Goal: Find specific page/section: Find specific page/section

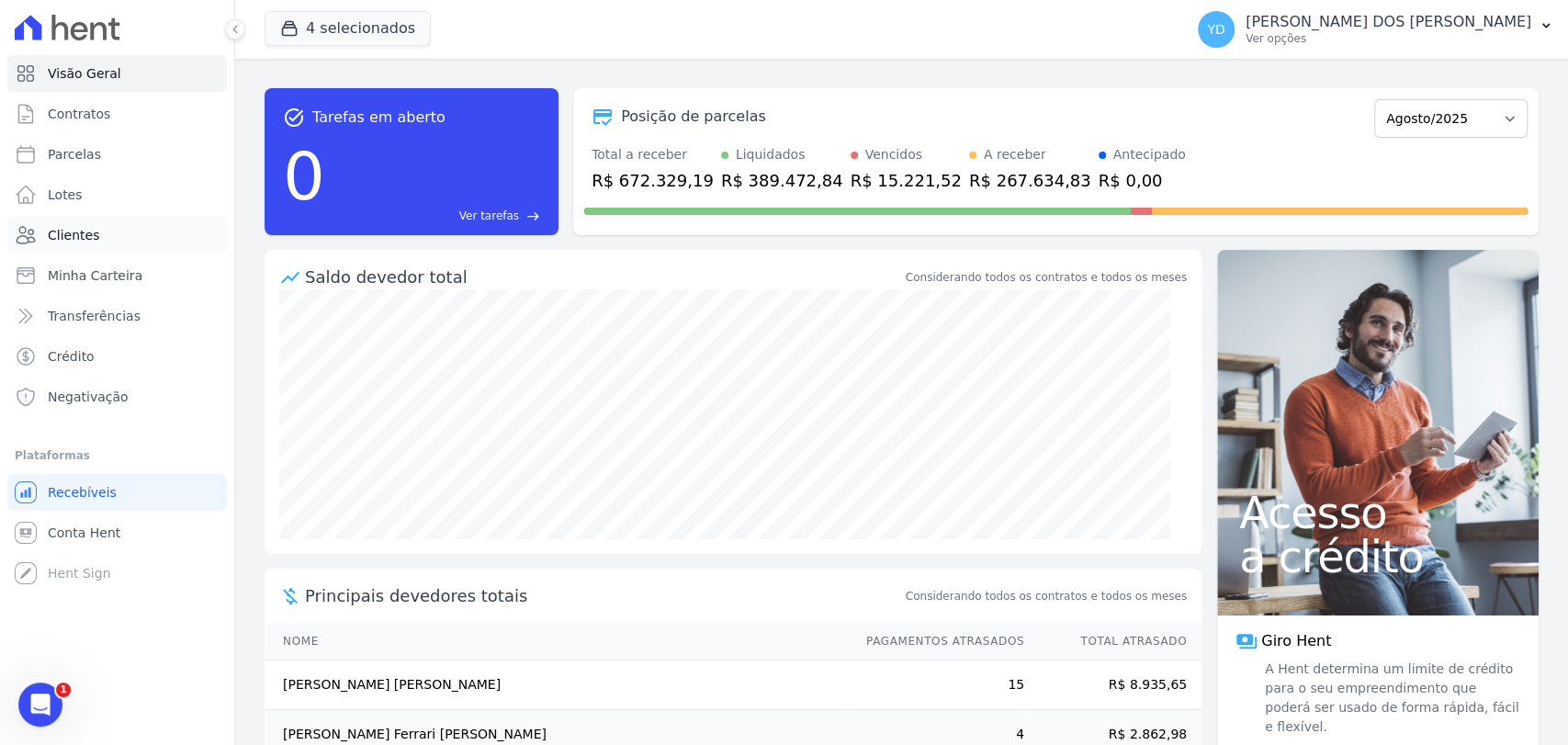
click at [81, 230] on span "Clientes" at bounding box center [73, 235] width 51 height 18
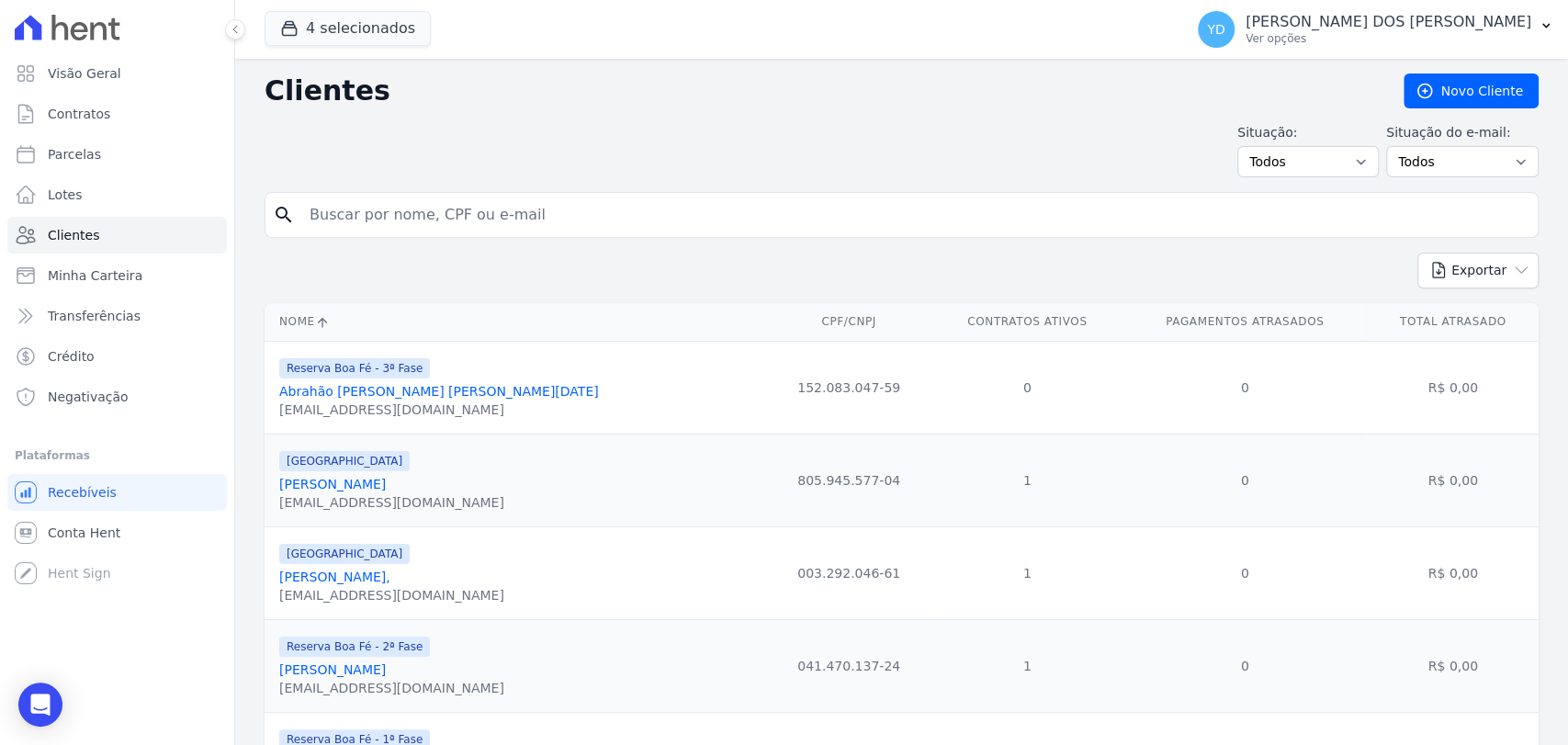
click at [361, 209] on input "search" at bounding box center [914, 215] width 1231 height 37
type input "[DEMOGRAPHIC_DATA]["
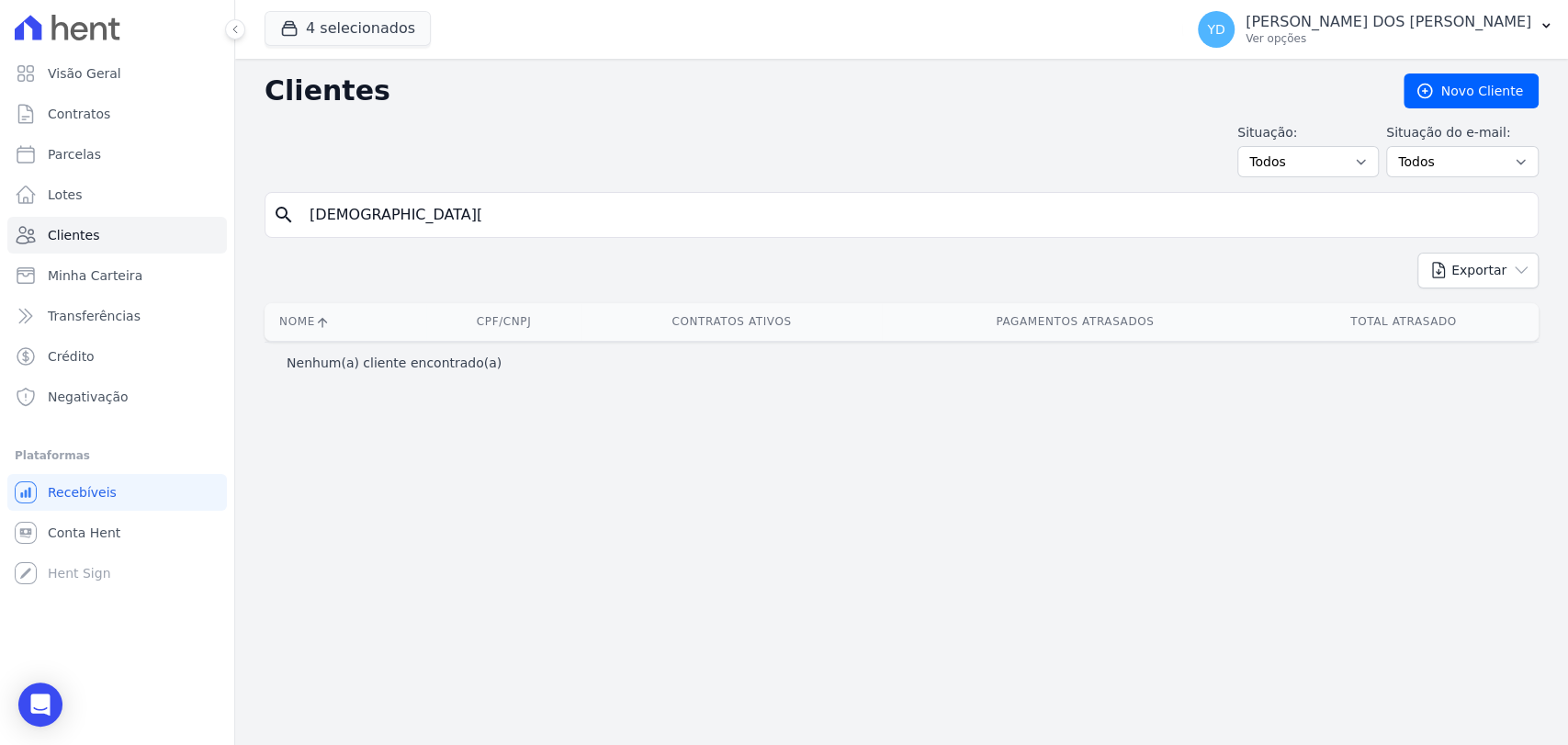
click at [521, 222] on input "[DEMOGRAPHIC_DATA][" at bounding box center [914, 215] width 1231 height 37
type input "[DEMOGRAPHIC_DATA]"
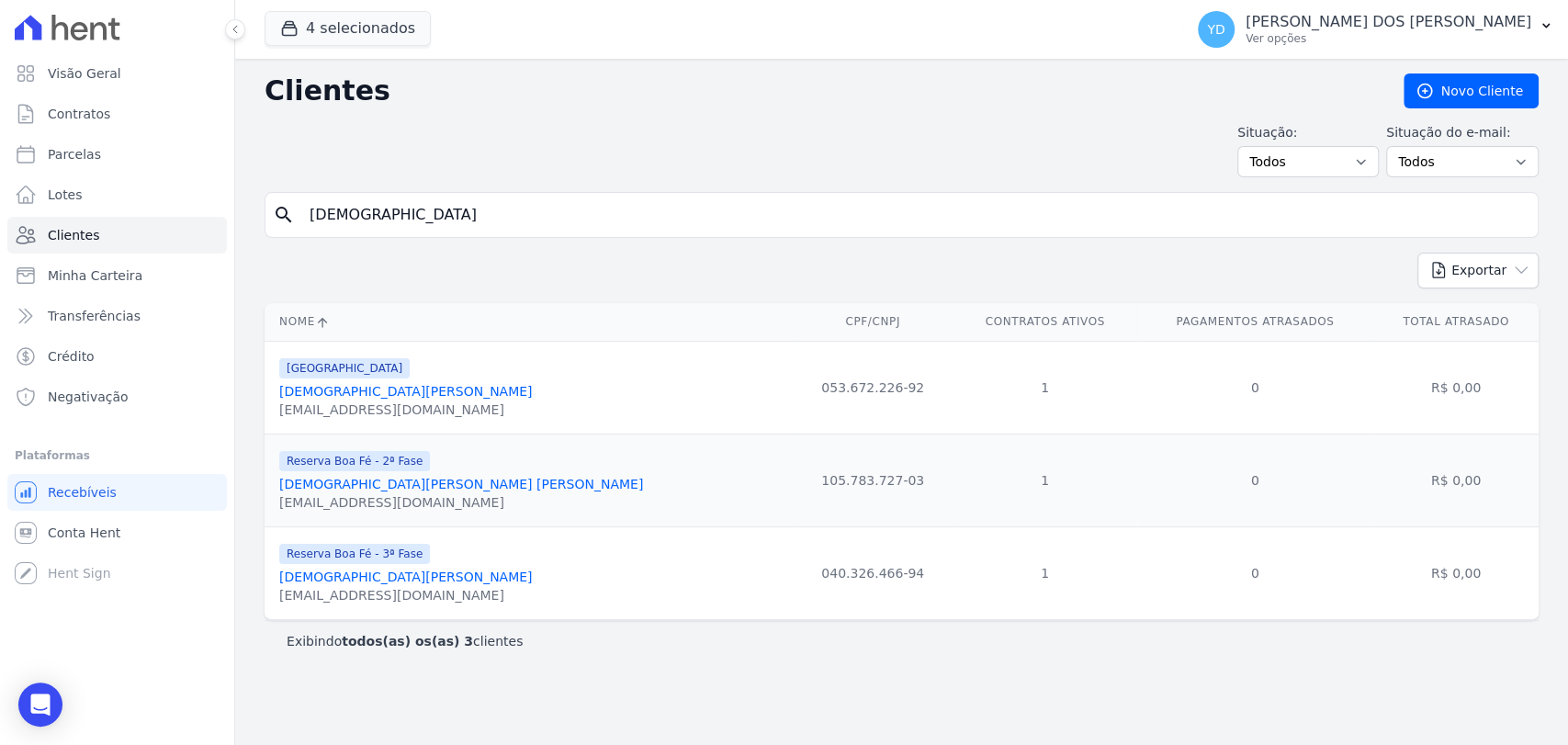
click at [323, 399] on link "[DEMOGRAPHIC_DATA][PERSON_NAME]" at bounding box center [405, 391] width 252 height 15
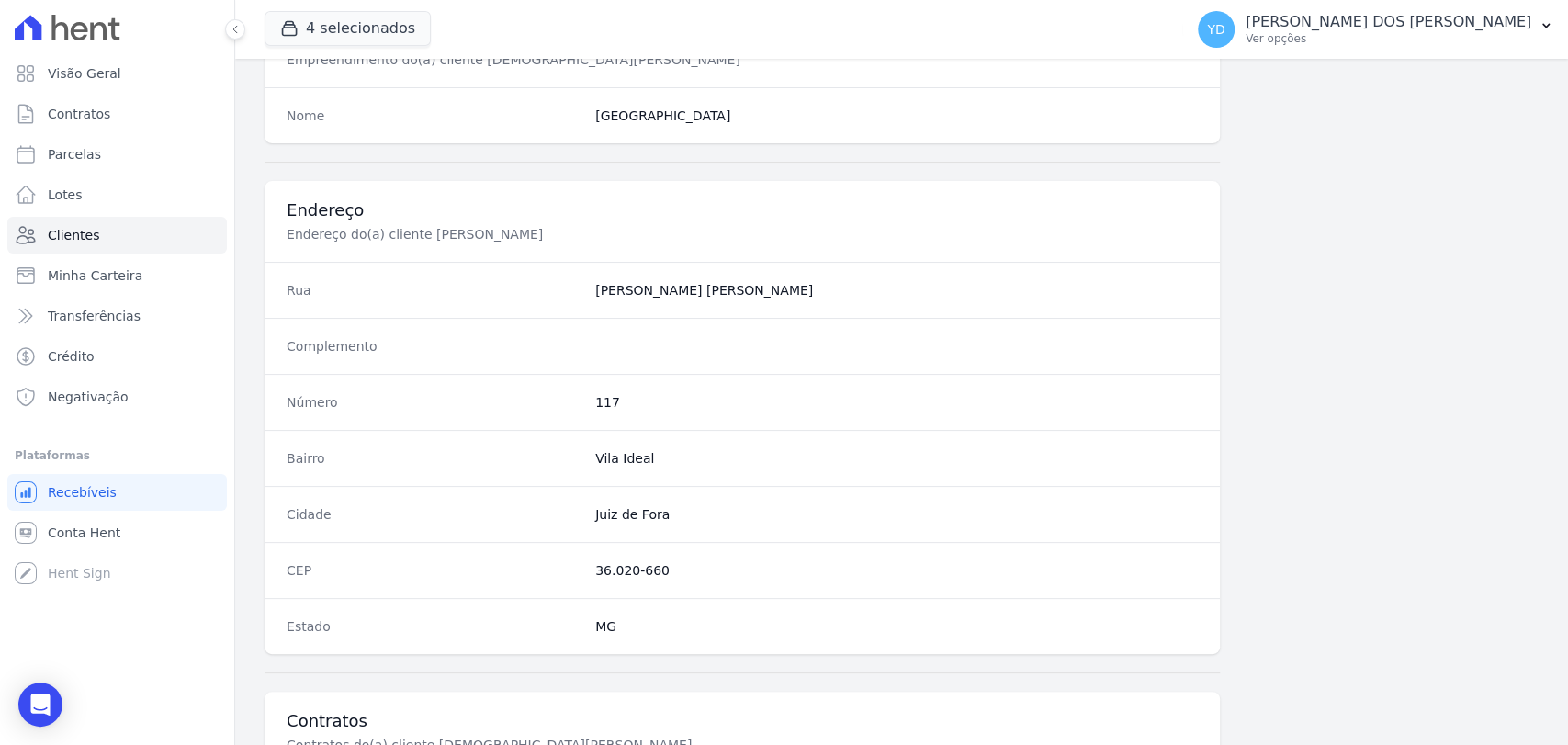
scroll to position [970, 0]
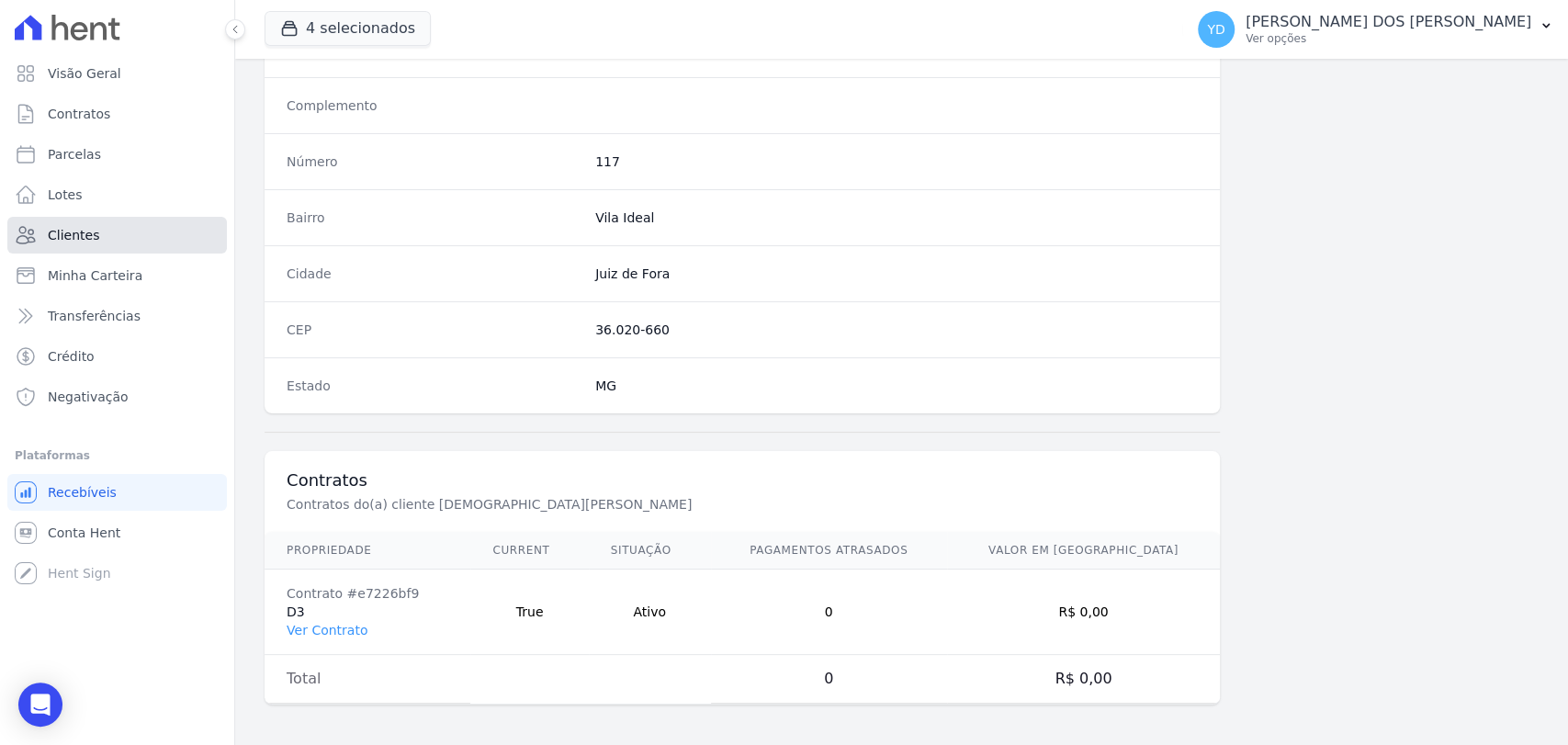
click at [172, 245] on link "Clientes" at bounding box center [117, 235] width 220 height 37
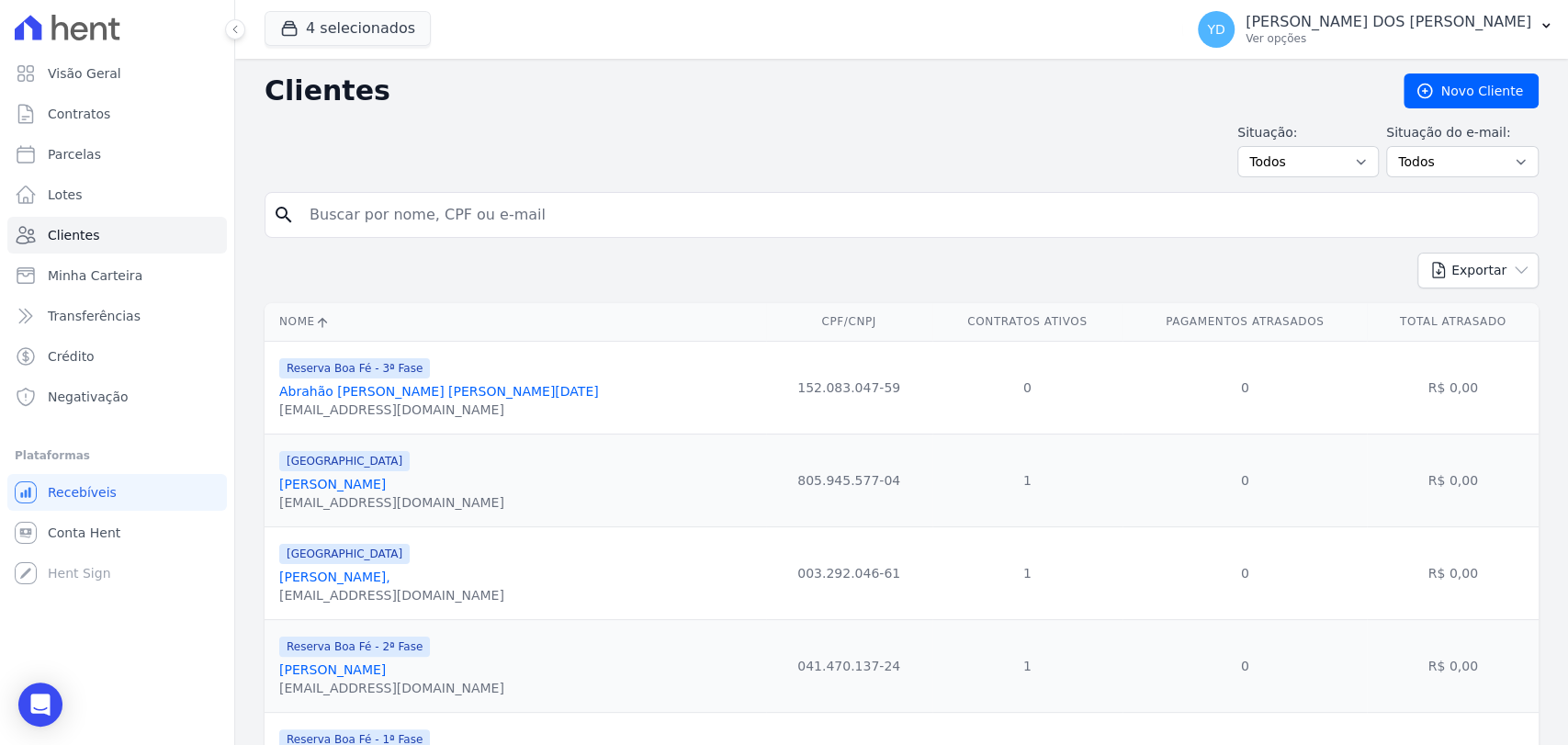
click at [329, 229] on input "search" at bounding box center [914, 215] width 1231 height 37
type input "flaviane"
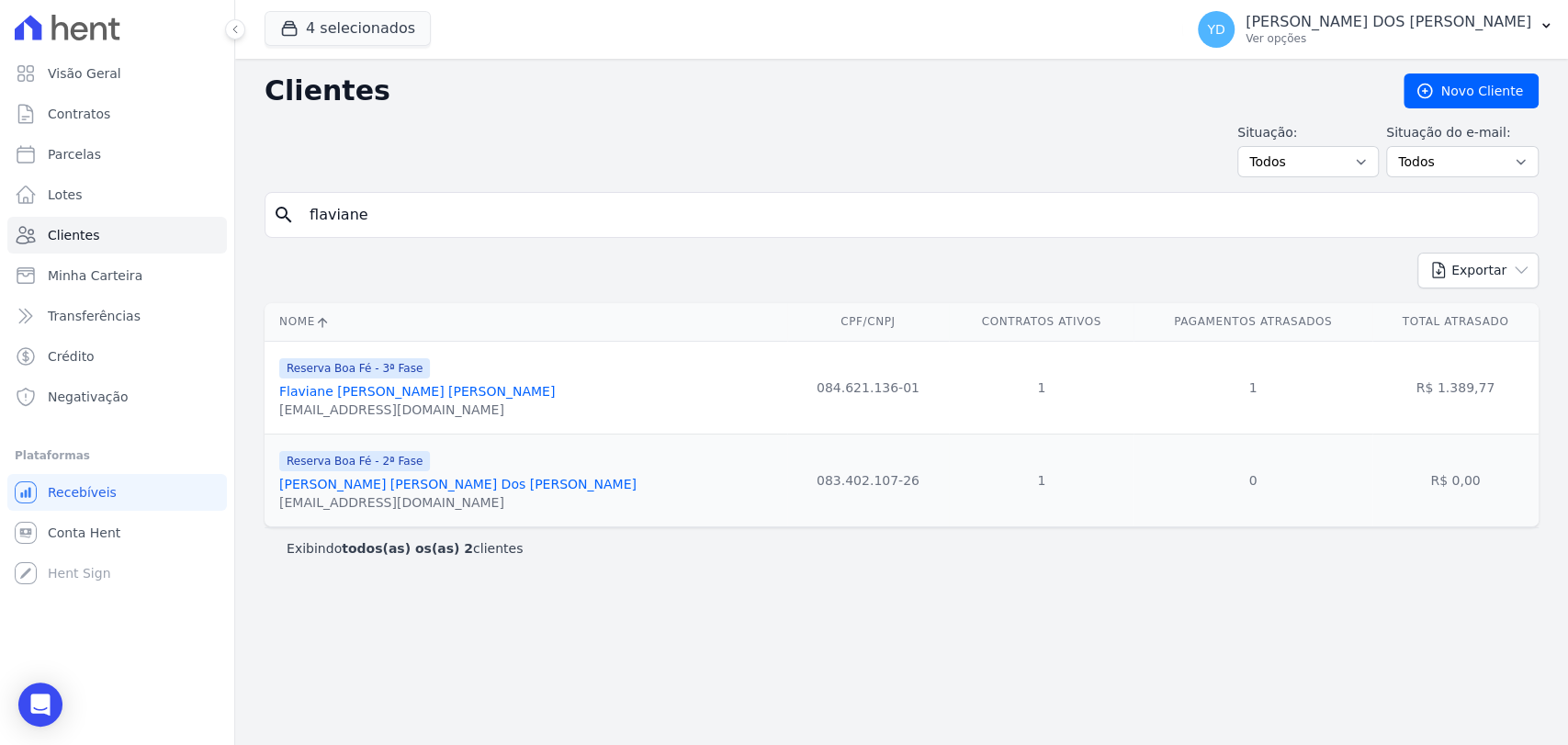
click at [352, 399] on link "Flaviane [PERSON_NAME] [PERSON_NAME]" at bounding box center [417, 391] width 276 height 15
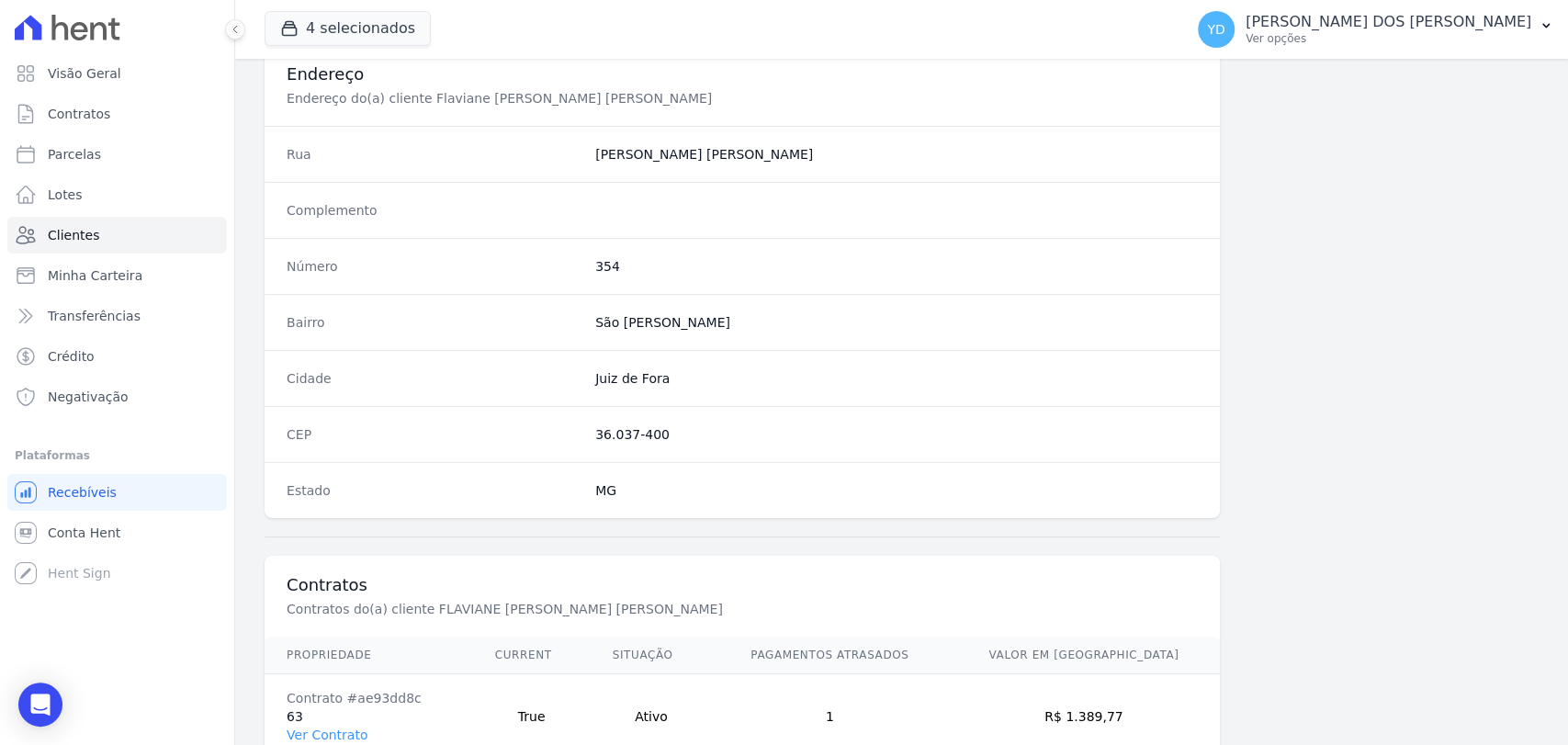
scroll to position [970, 0]
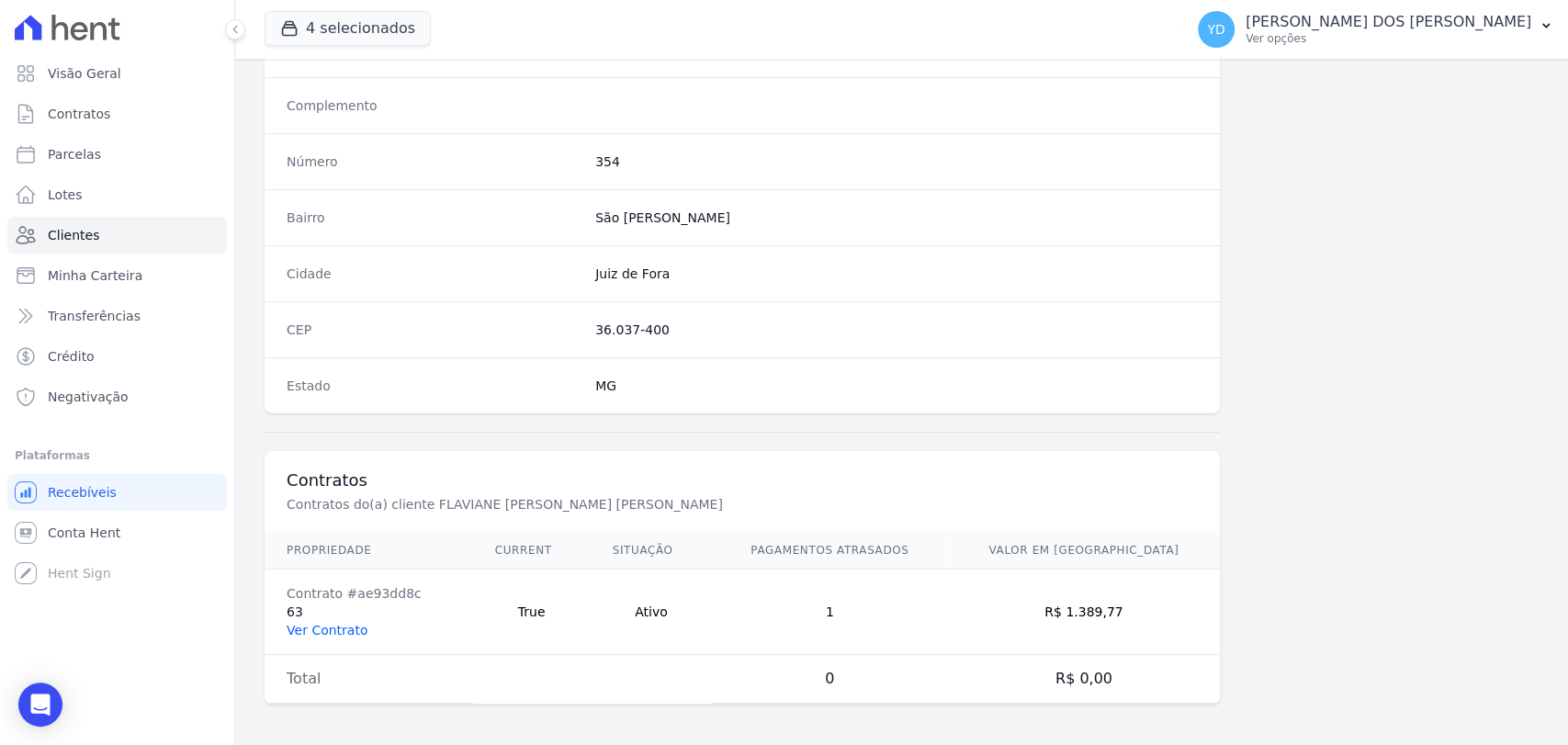
click at [321, 623] on link "Ver Contrato" at bounding box center [327, 630] width 81 height 15
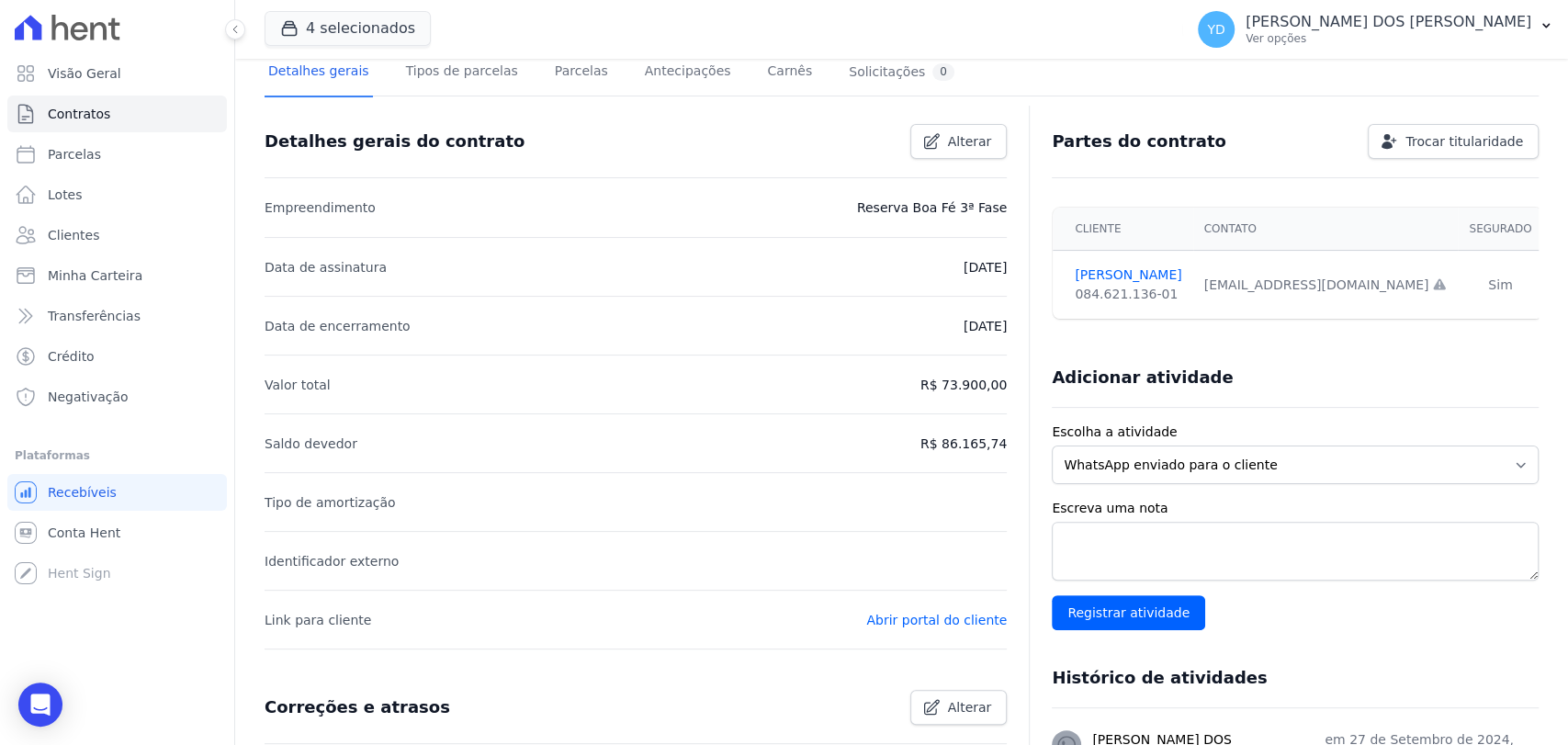
scroll to position [131, 0]
click at [551, 68] on link "Parcelas" at bounding box center [581, 72] width 61 height 48
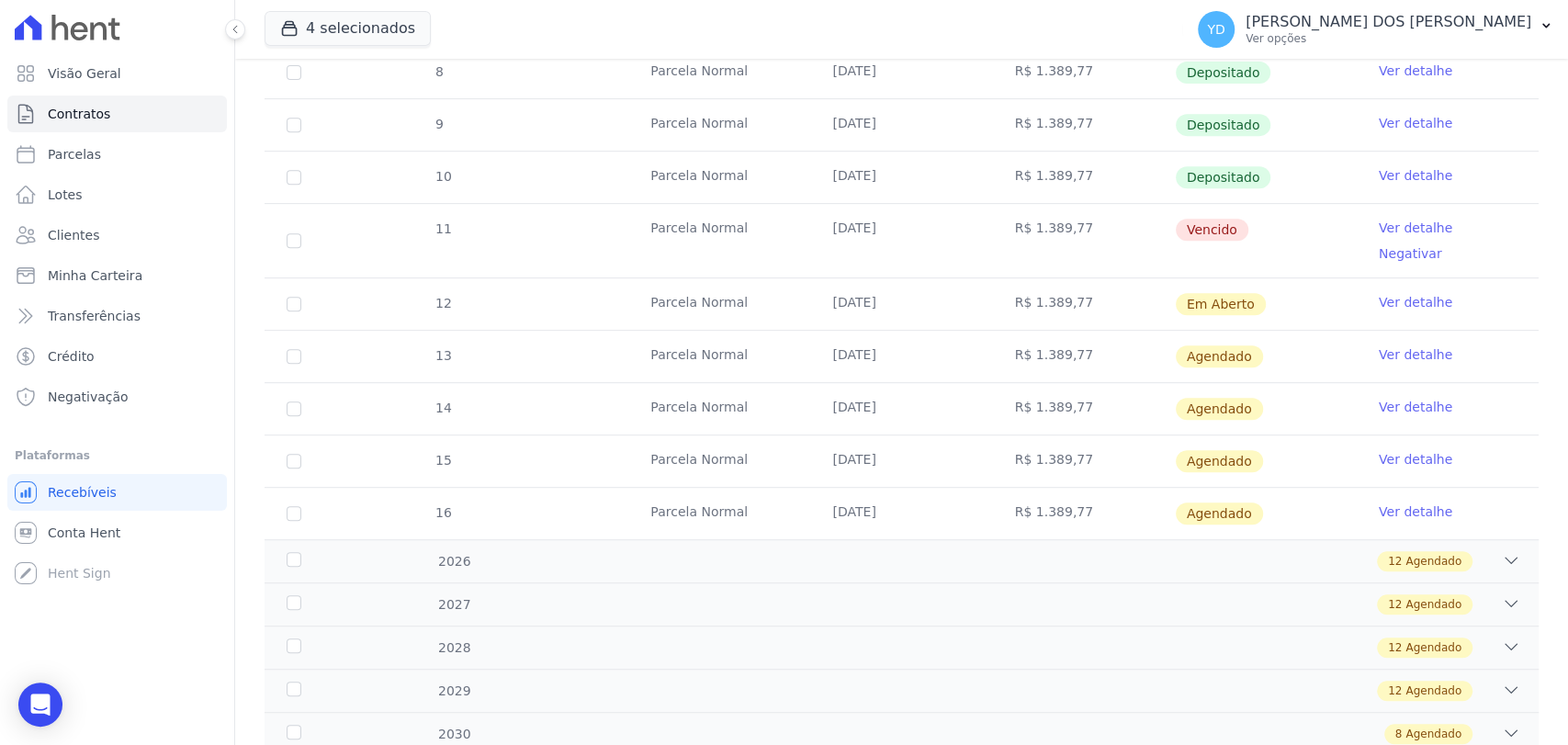
scroll to position [537, 0]
